Goal: Entertainment & Leisure: Consume media (video, audio)

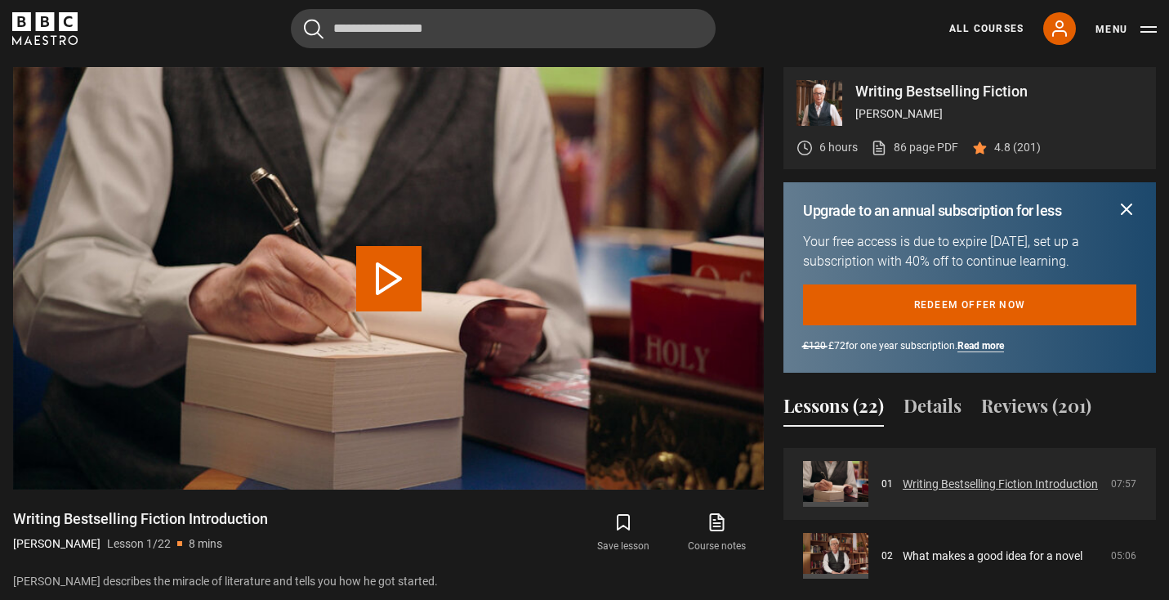
scroll to position [74, 0]
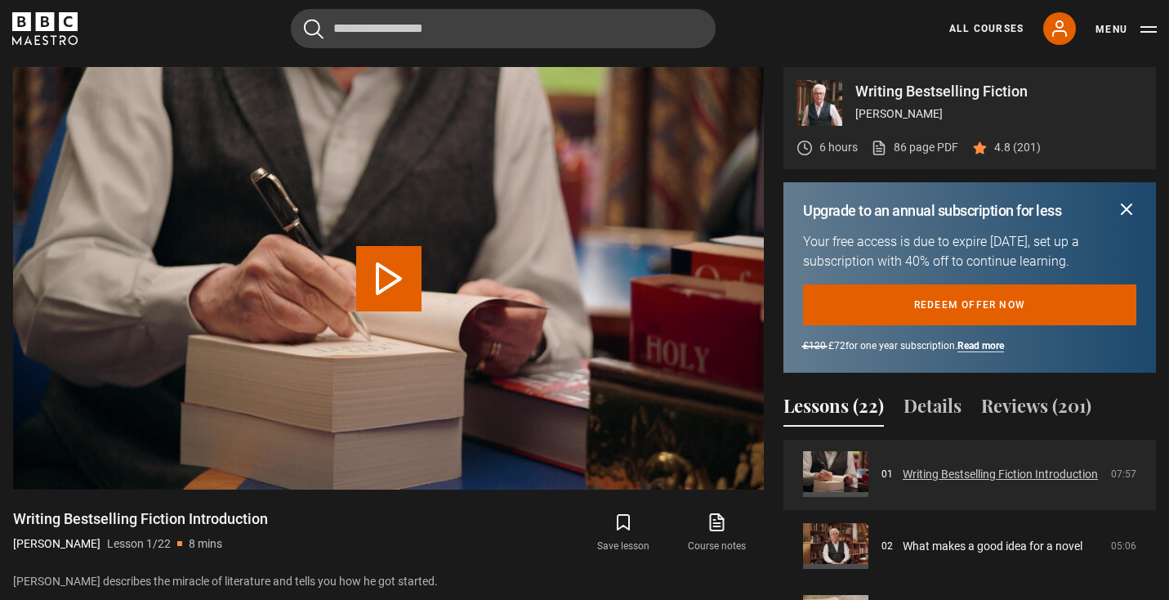
click at [941, 470] on link "Writing Bestselling Fiction Introduction" at bounding box center [1000, 474] width 195 height 17
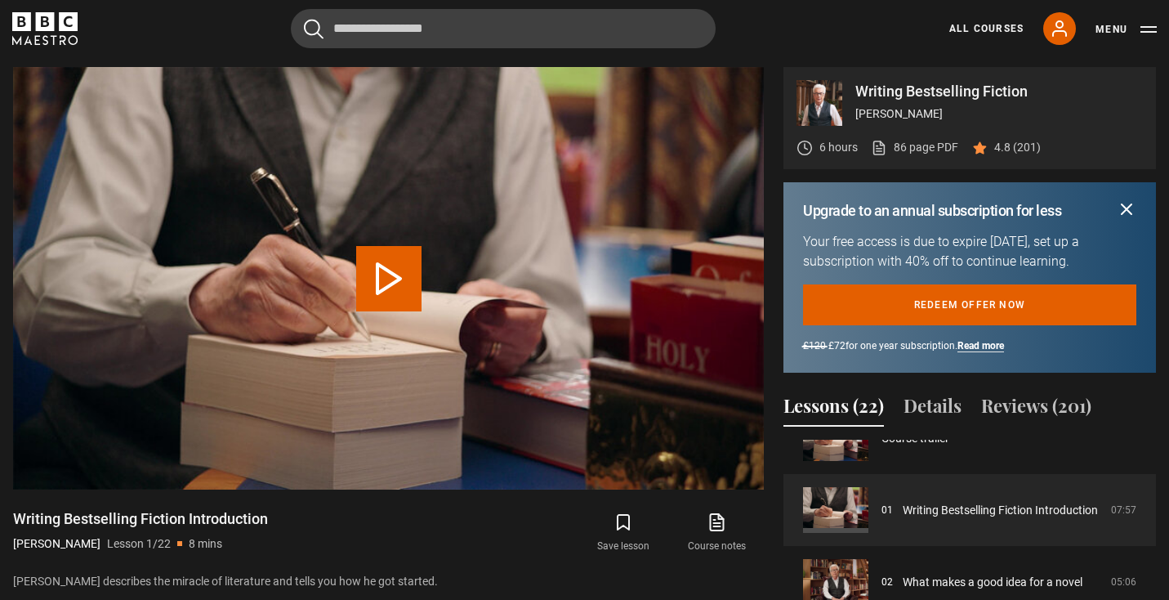
scroll to position [39, 0]
click at [937, 503] on link "Writing Bestselling Fiction Introduction" at bounding box center [1000, 508] width 195 height 17
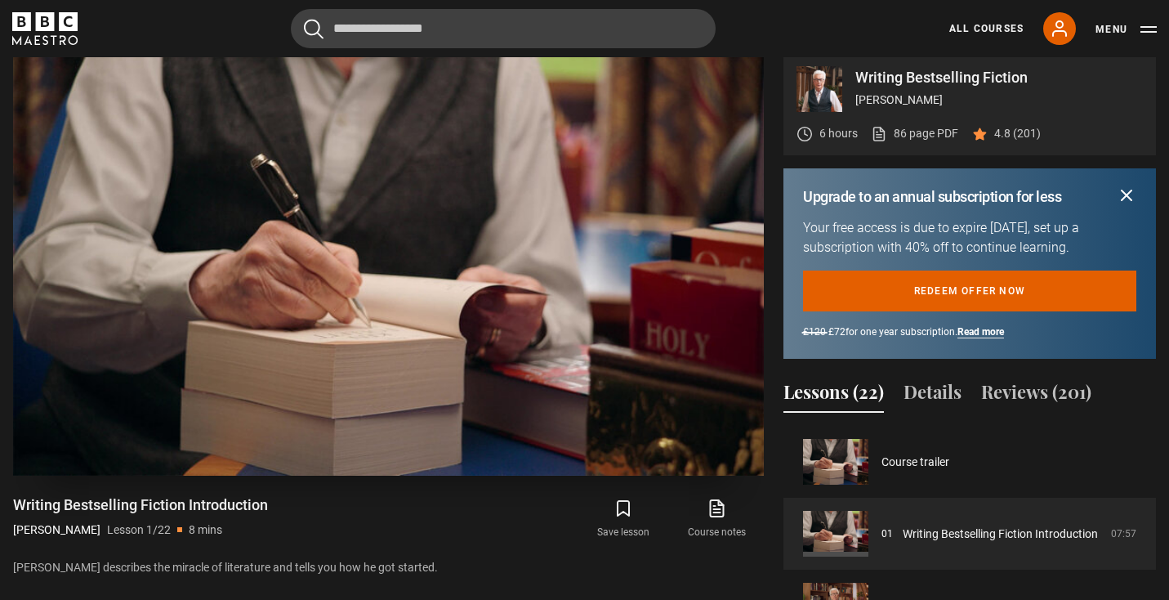
scroll to position [769, 0]
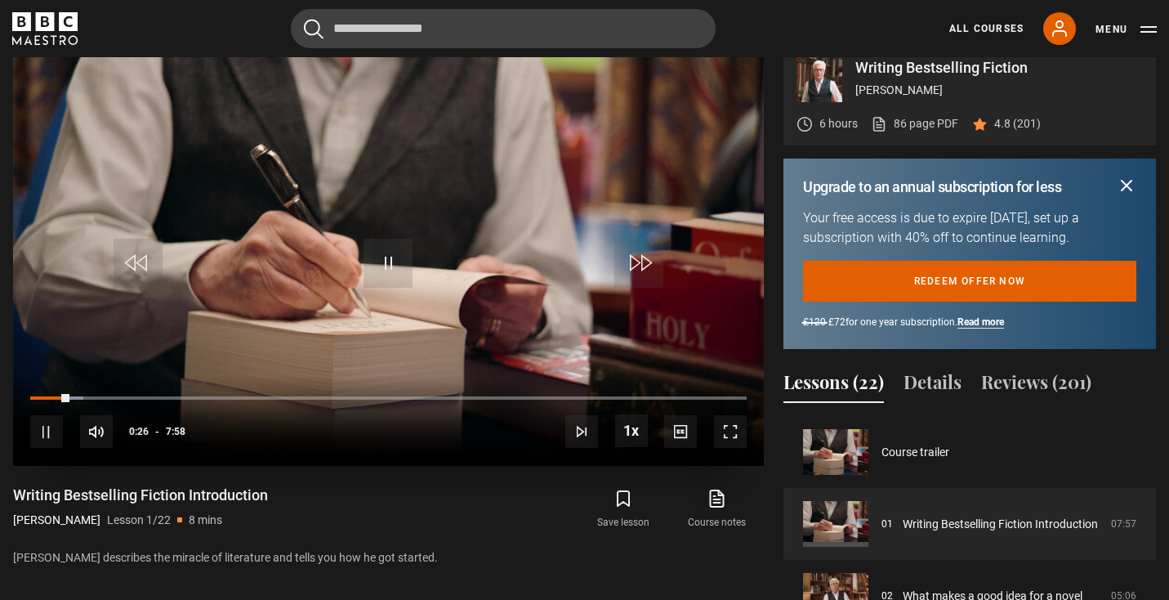
click at [44, 435] on span "Video Player" at bounding box center [46, 431] width 33 height 33
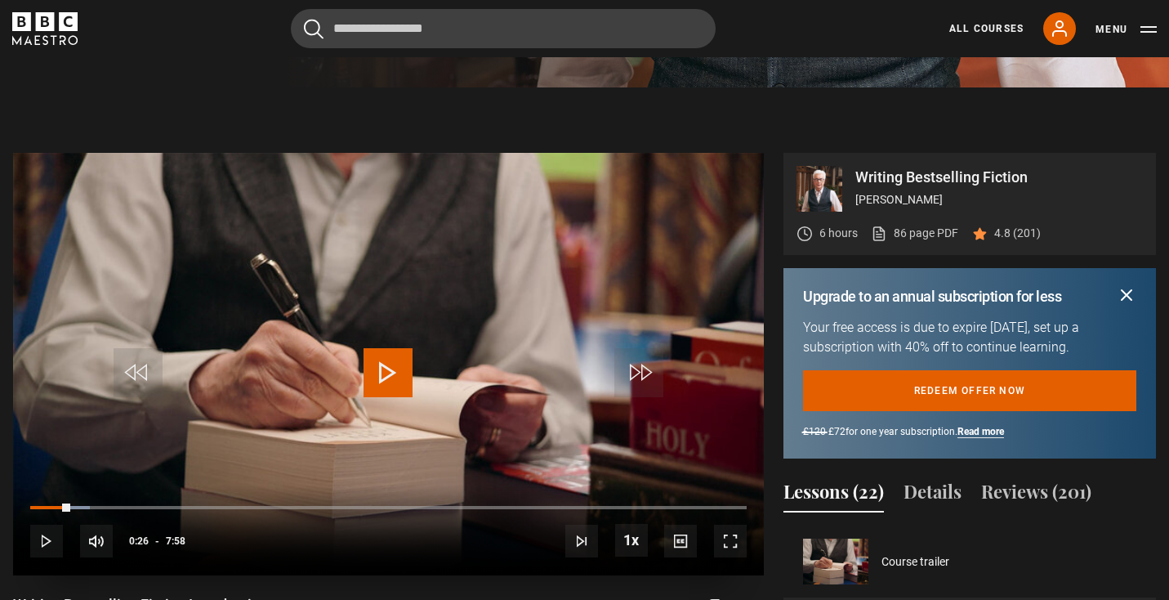
scroll to position [653, 0]
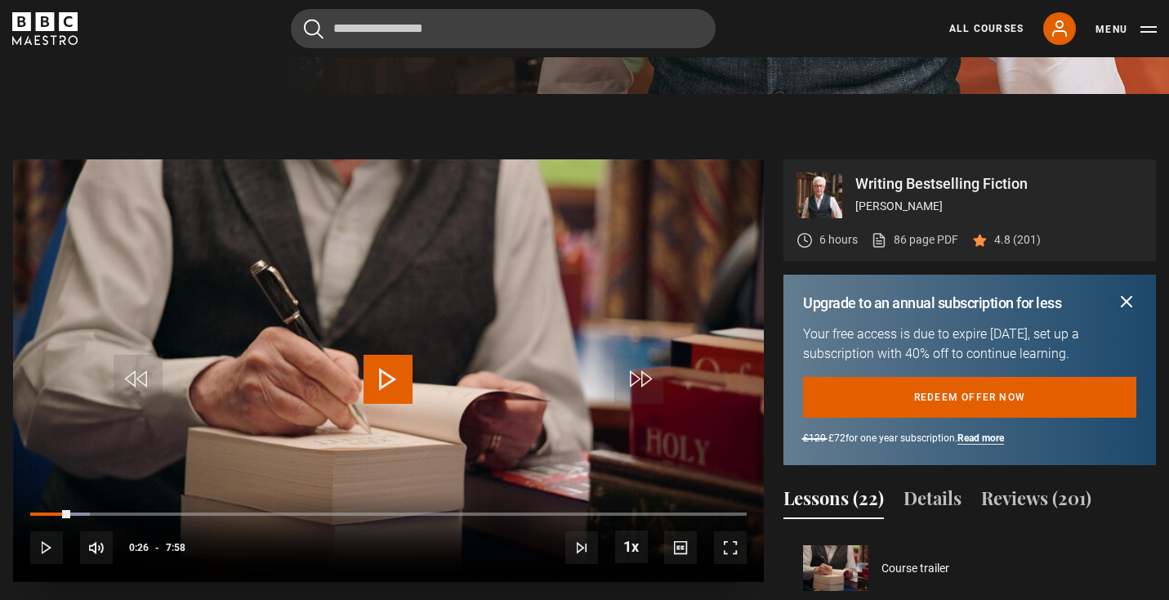
click at [382, 382] on span "Video Player" at bounding box center [388, 379] width 49 height 49
click at [382, 383] on span "Video Player" at bounding box center [388, 379] width 49 height 49
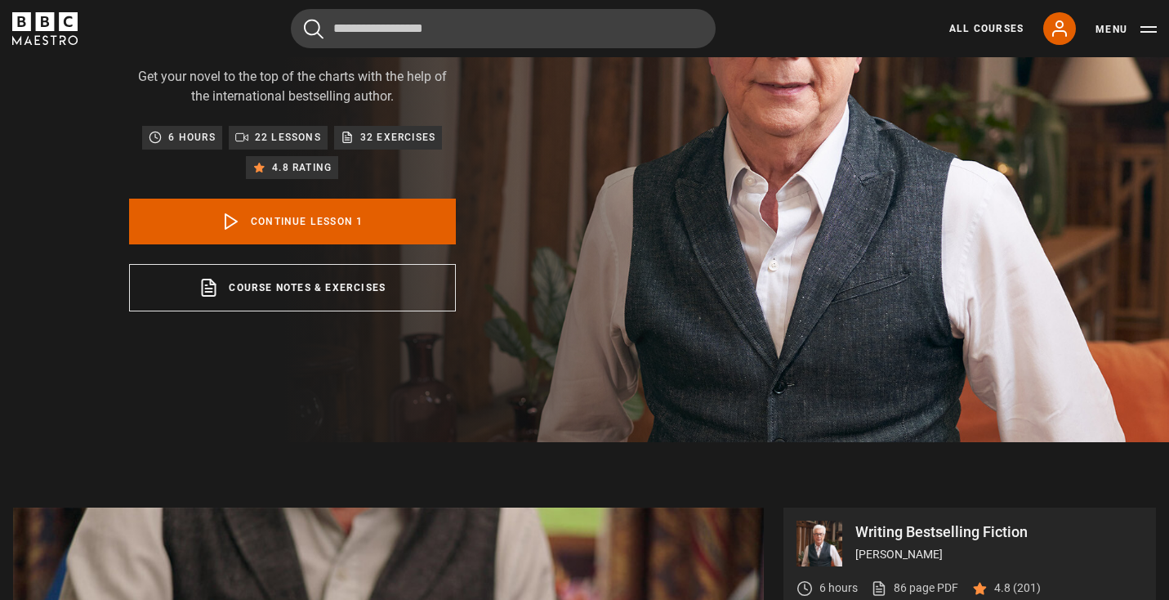
scroll to position [164, 0]
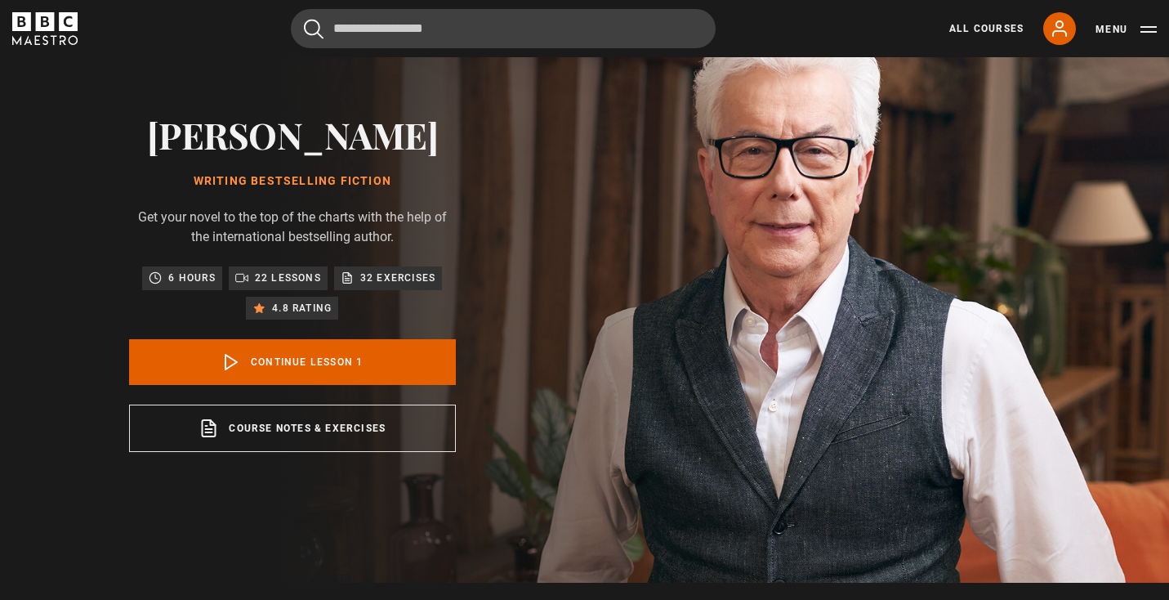
click at [385, 279] on p "32 exercises" at bounding box center [397, 278] width 75 height 16
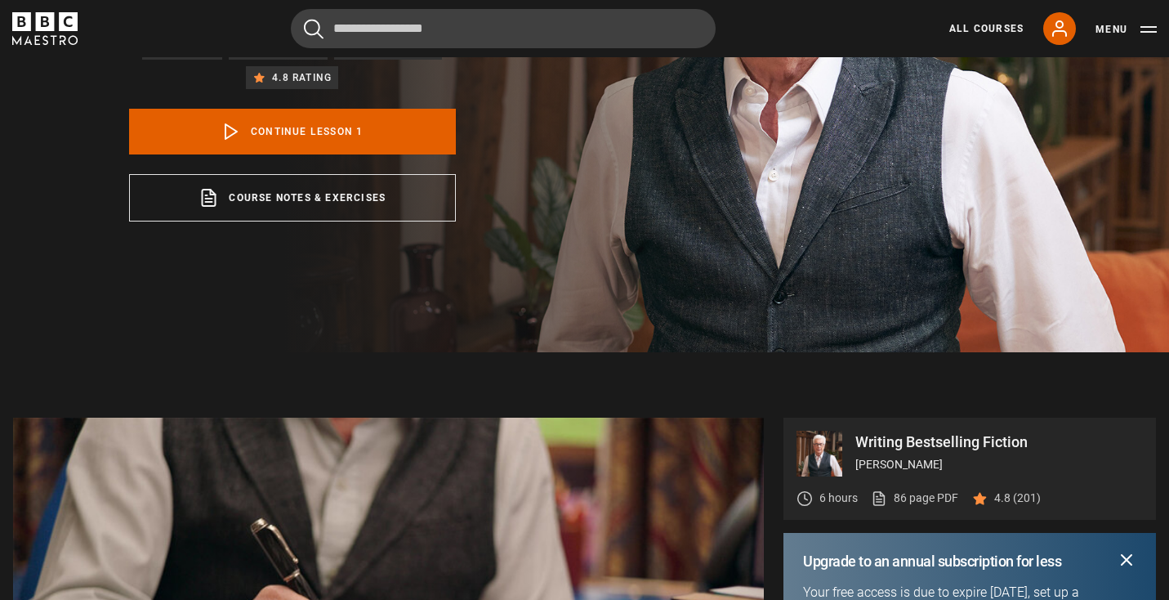
scroll to position [395, 0]
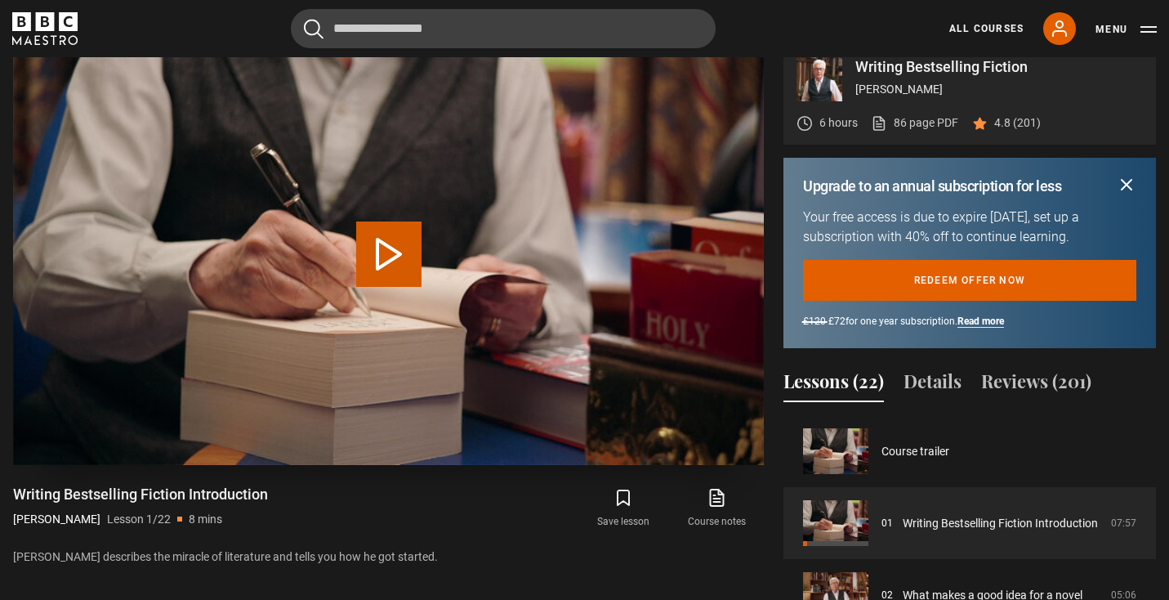
scroll to position [770, 0]
click at [382, 284] on video "Video Player" at bounding box center [388, 253] width 751 height 422
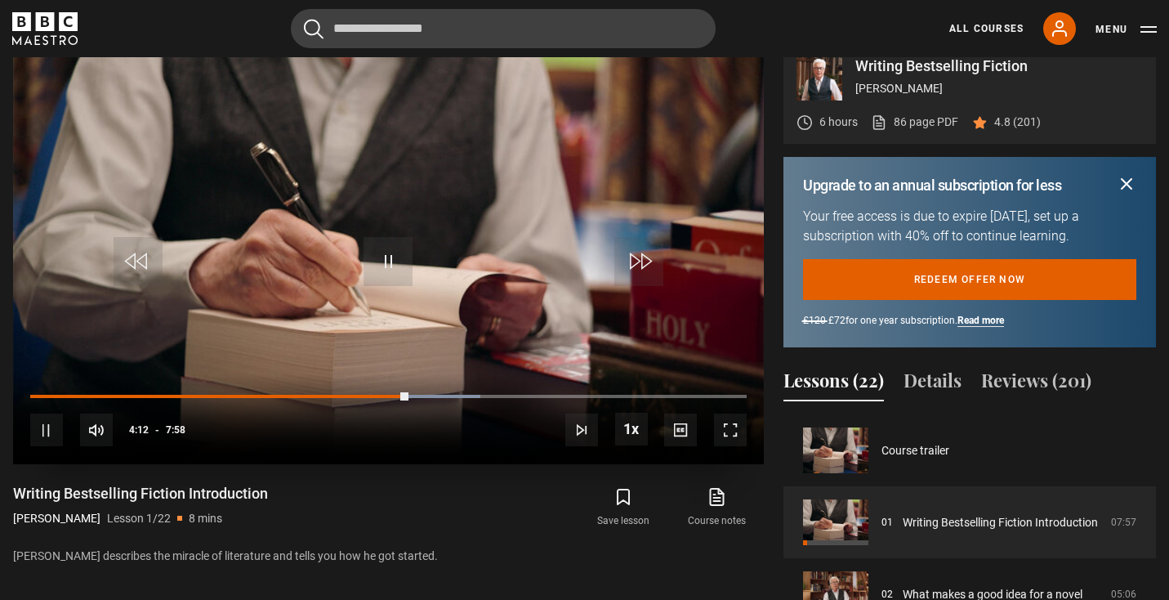
click at [382, 214] on video "Video Player" at bounding box center [388, 253] width 751 height 422
click at [393, 240] on span "Video Player" at bounding box center [388, 261] width 49 height 49
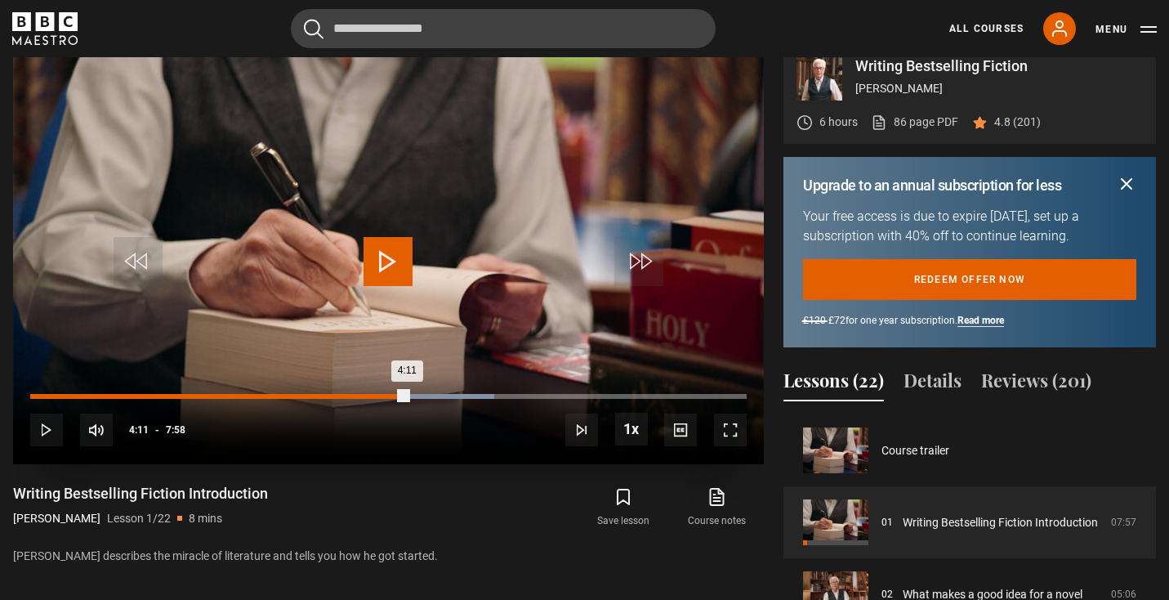
drag, startPoint x: 416, startPoint y: 396, endPoint x: 408, endPoint y: 397, distance: 8.2
click at [408, 397] on div "4:11" at bounding box center [218, 396] width 377 height 5
drag, startPoint x: 405, startPoint y: 394, endPoint x: 391, endPoint y: 396, distance: 14.9
click at [391, 396] on div "4:01" at bounding box center [211, 396] width 363 height 5
drag, startPoint x: 391, startPoint y: 394, endPoint x: 380, endPoint y: 394, distance: 11.4
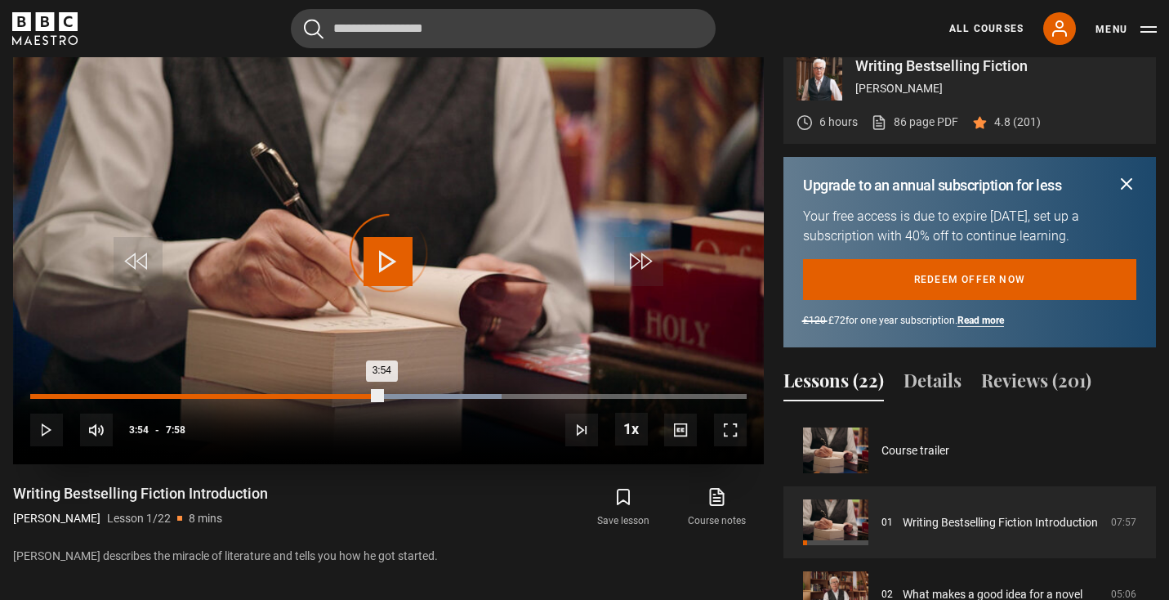
click at [381, 394] on div "3:54" at bounding box center [205, 396] width 351 height 5
click at [352, 394] on div "Loaded : 65.84% 3:35 3:56" at bounding box center [388, 396] width 717 height 5
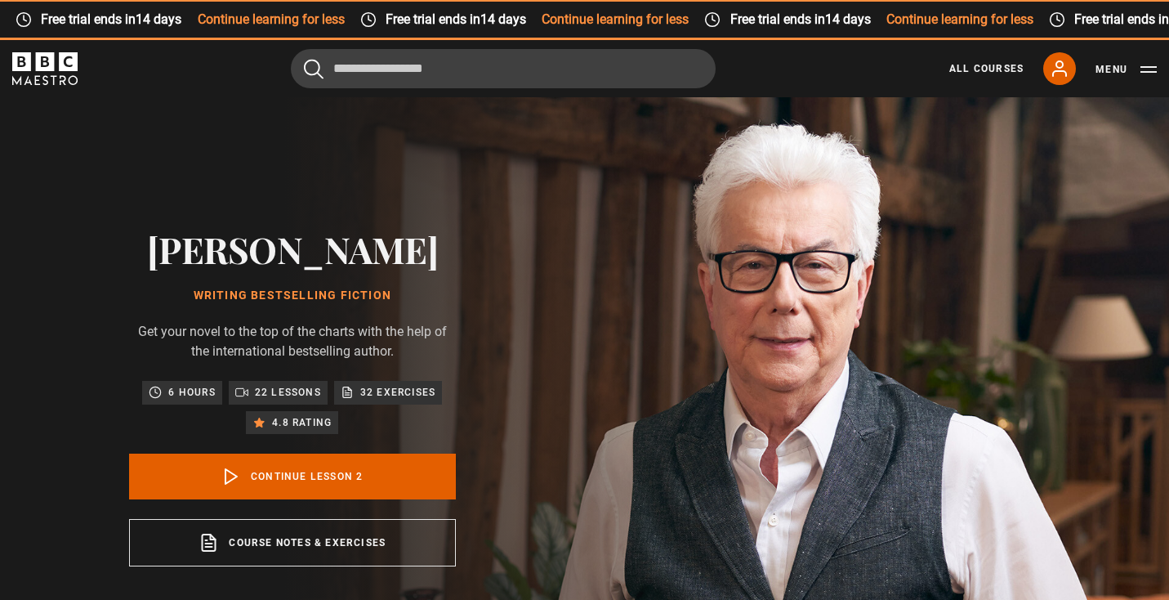
scroll to position [51, 0]
